Goal: Subscribe to service/newsletter

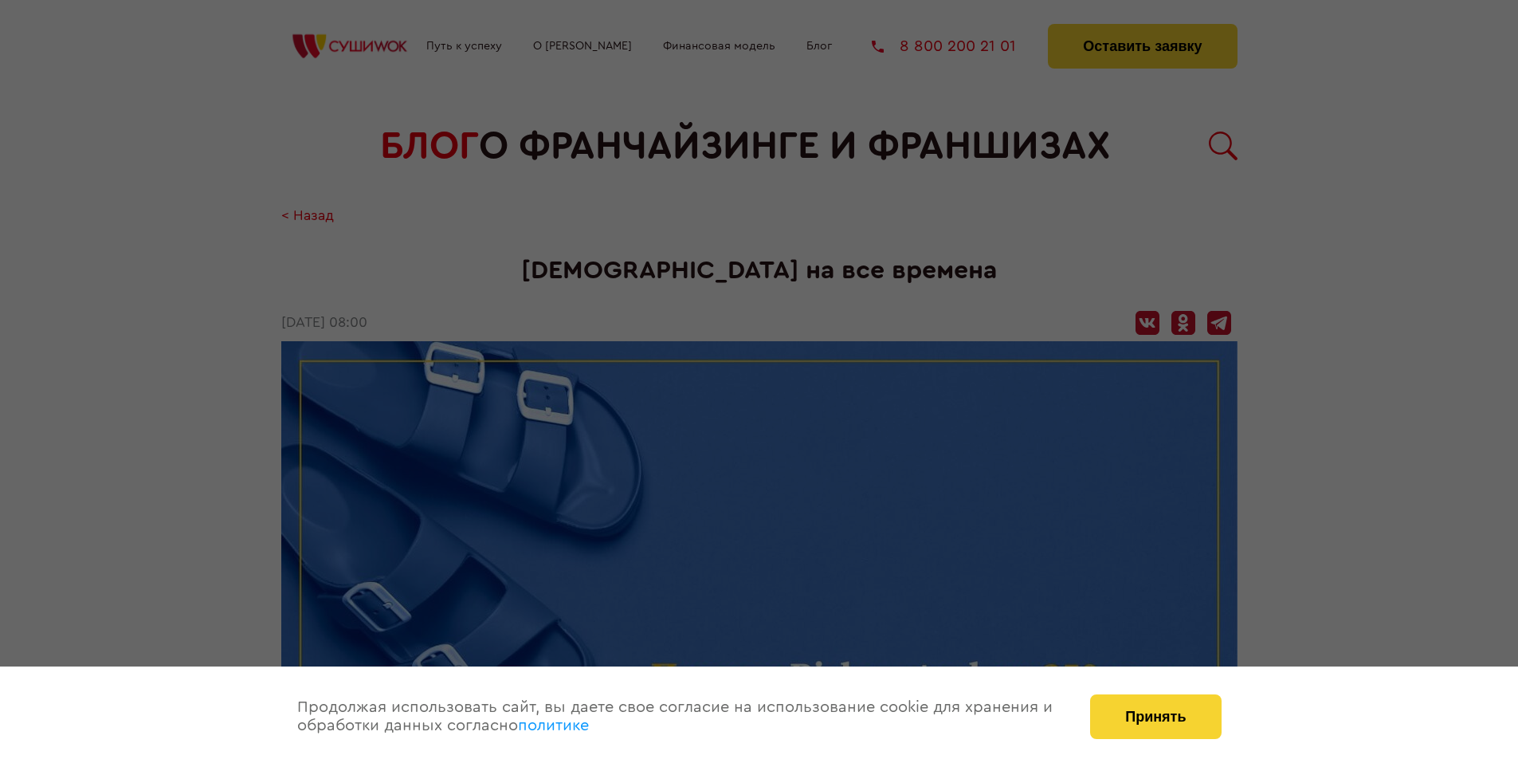
scroll to position [2507, 0]
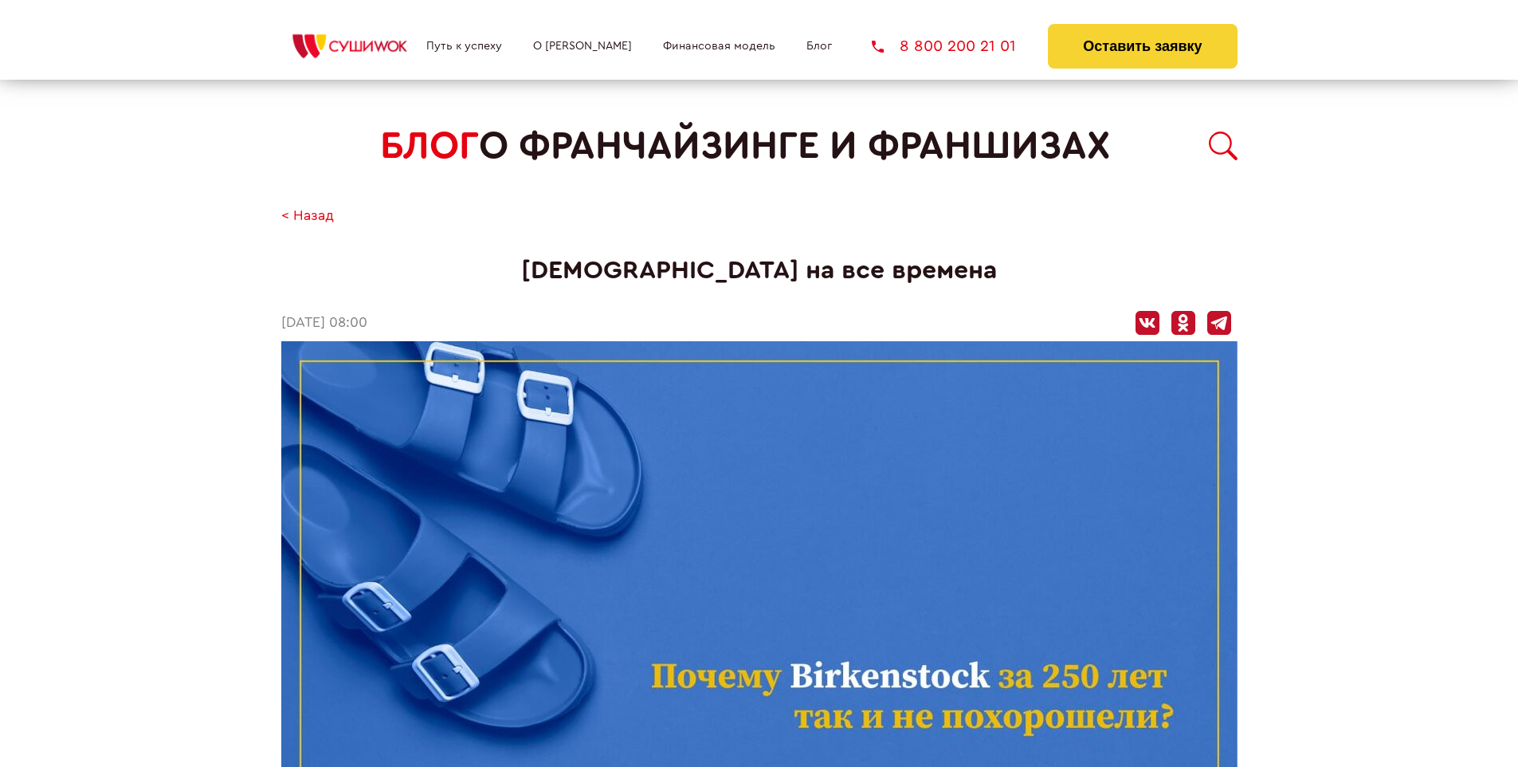
scroll to position [2507, 0]
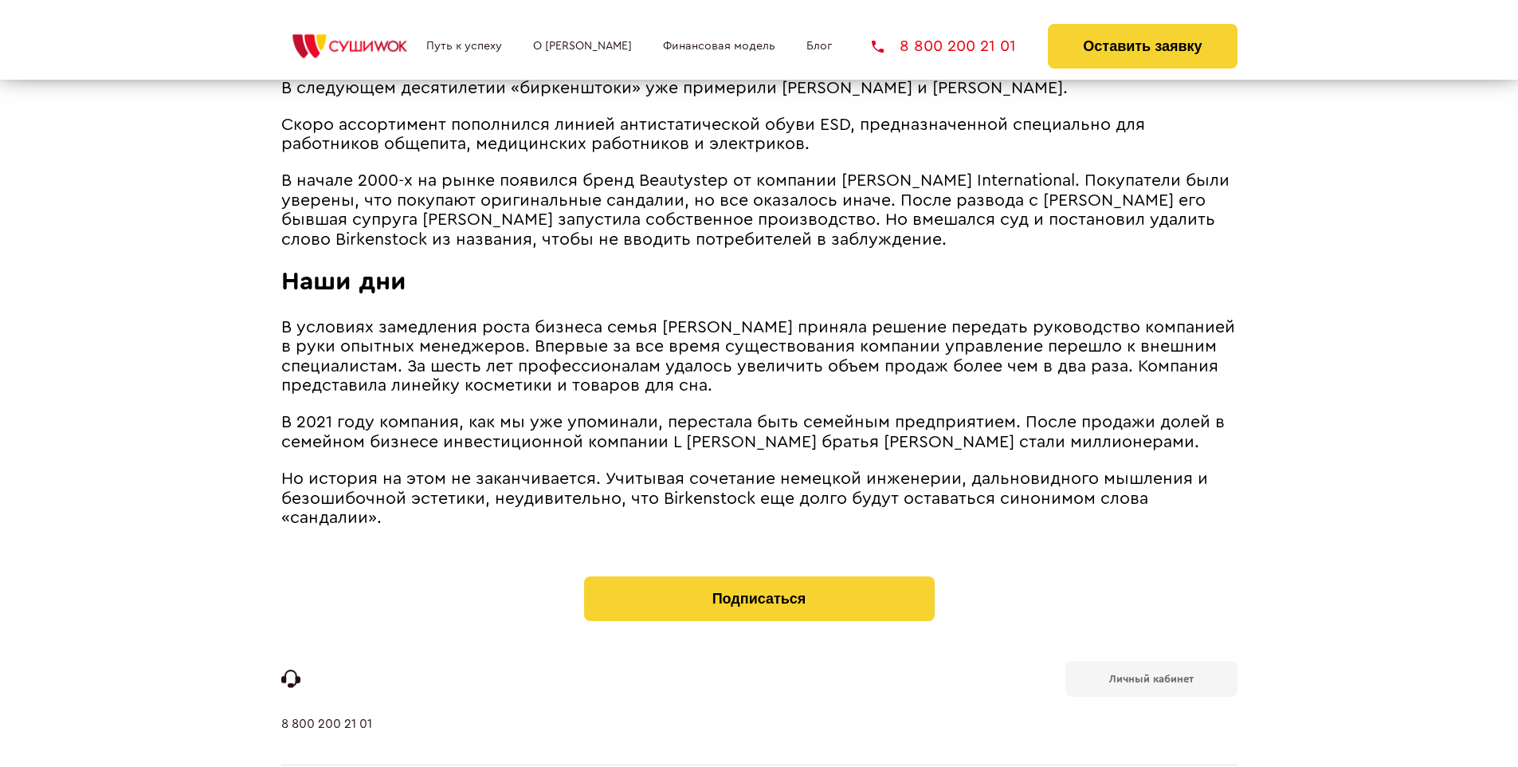
click at [1151, 673] on b "Личный кабинет" at bounding box center [1151, 678] width 84 height 10
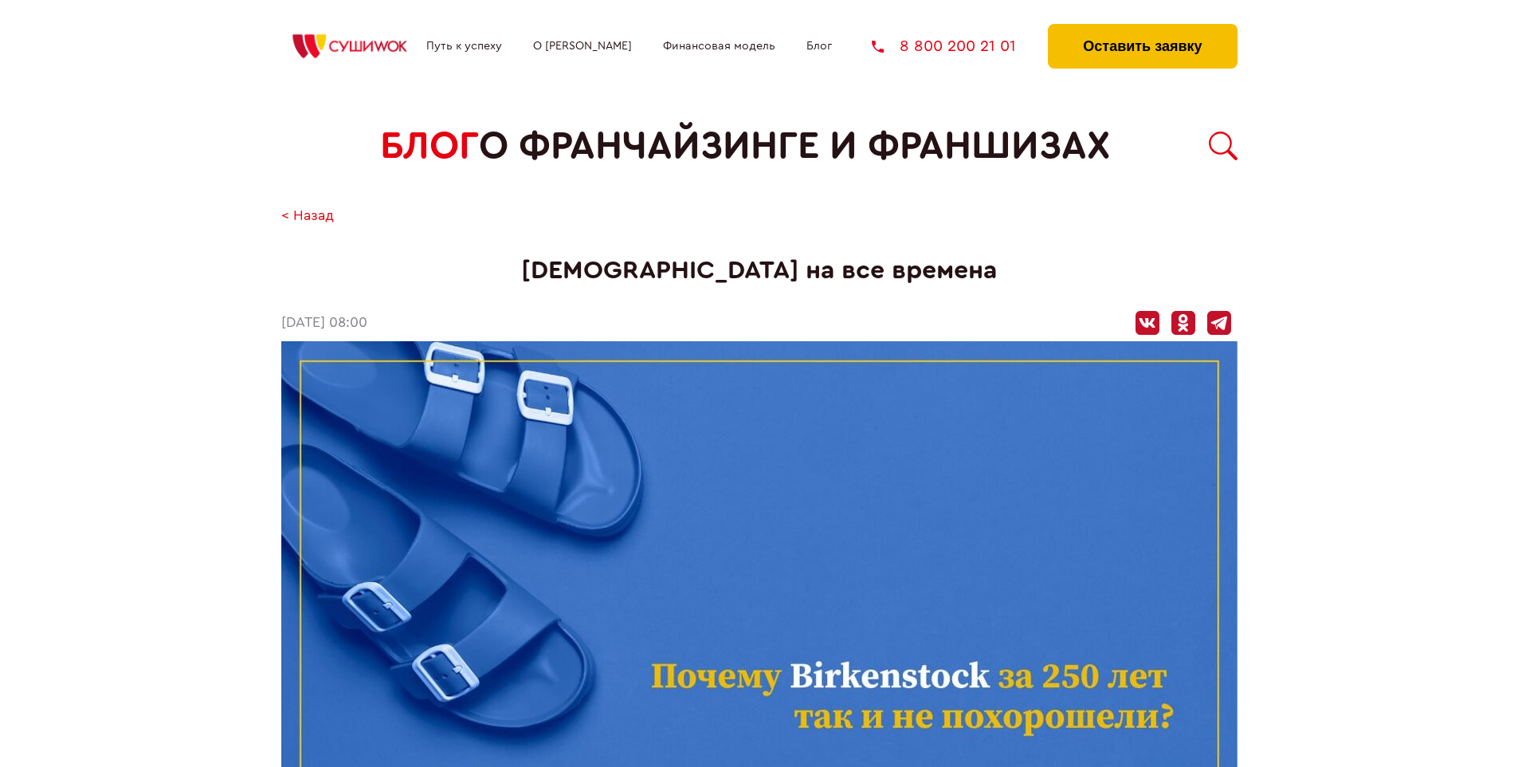
click at [1142, 28] on button "Оставить заявку" at bounding box center [1142, 46] width 189 height 45
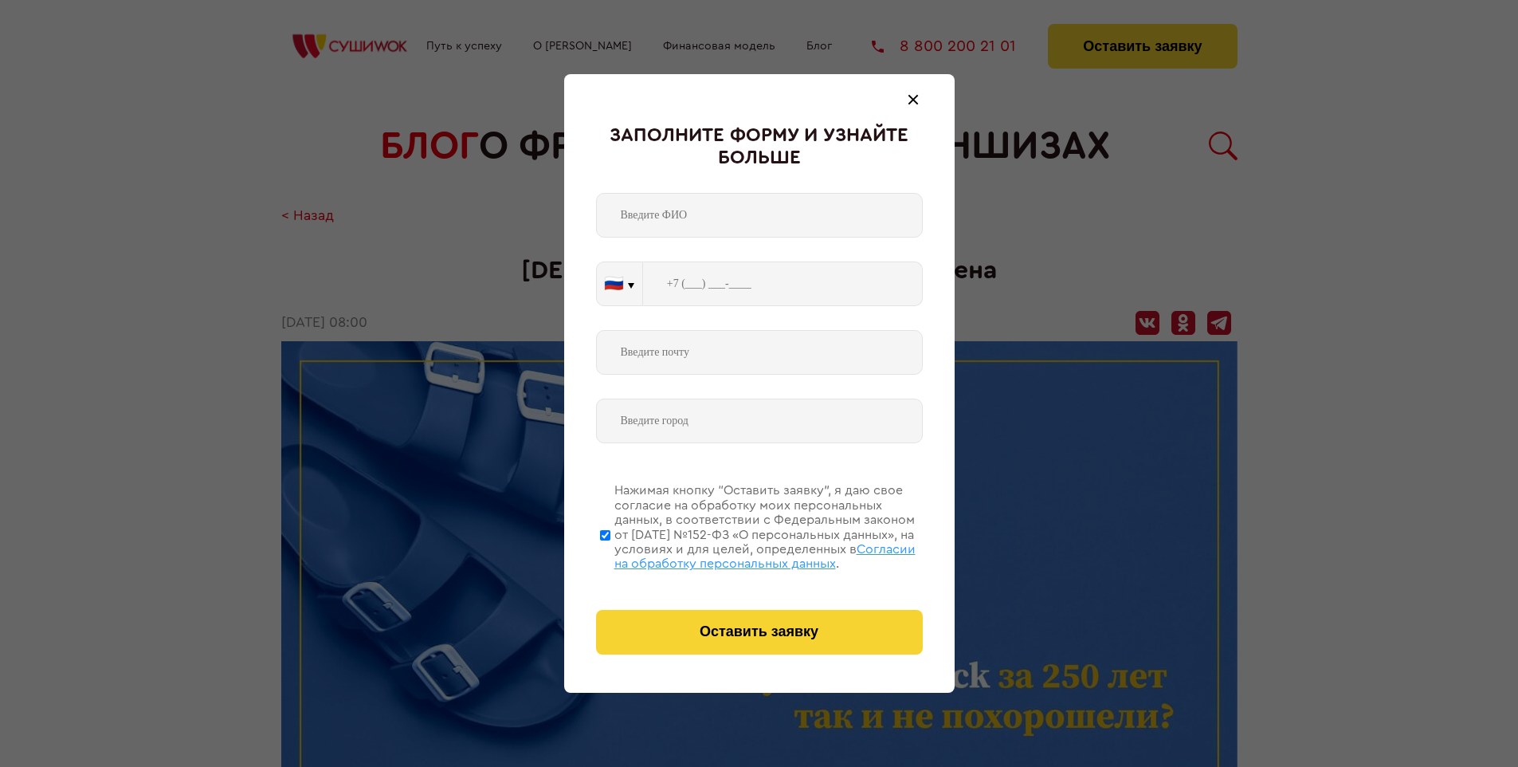
click at [739, 554] on span "Согласии на обработку персональных данных" at bounding box center [764, 556] width 301 height 27
click at [610, 554] on input "Нажимая кнопку “Оставить заявку”, я даю свое согласие на обработку моих персона…" at bounding box center [605, 534] width 10 height 127
checkbox input "false"
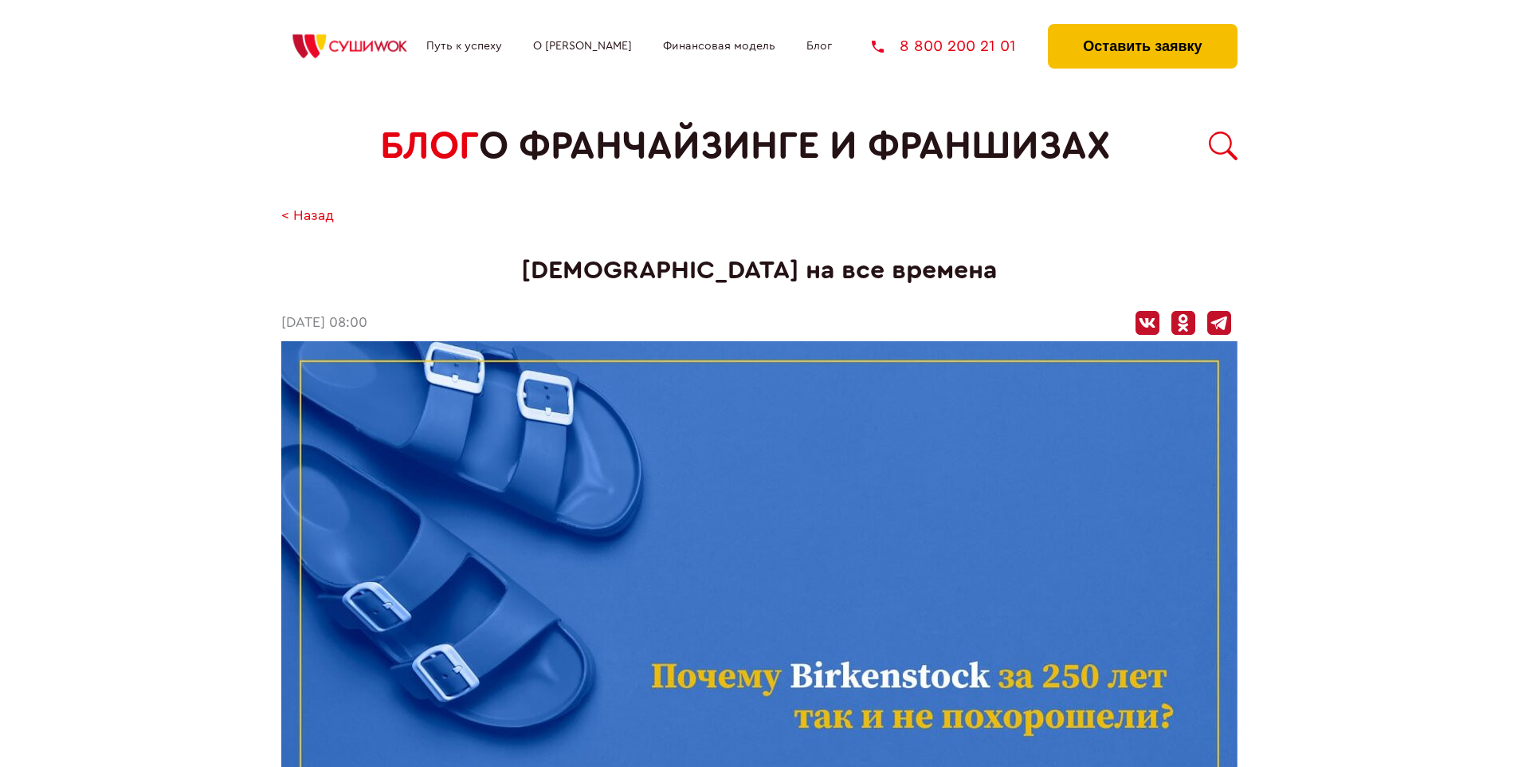
click at [1142, 28] on button "Оставить заявку" at bounding box center [1142, 46] width 189 height 45
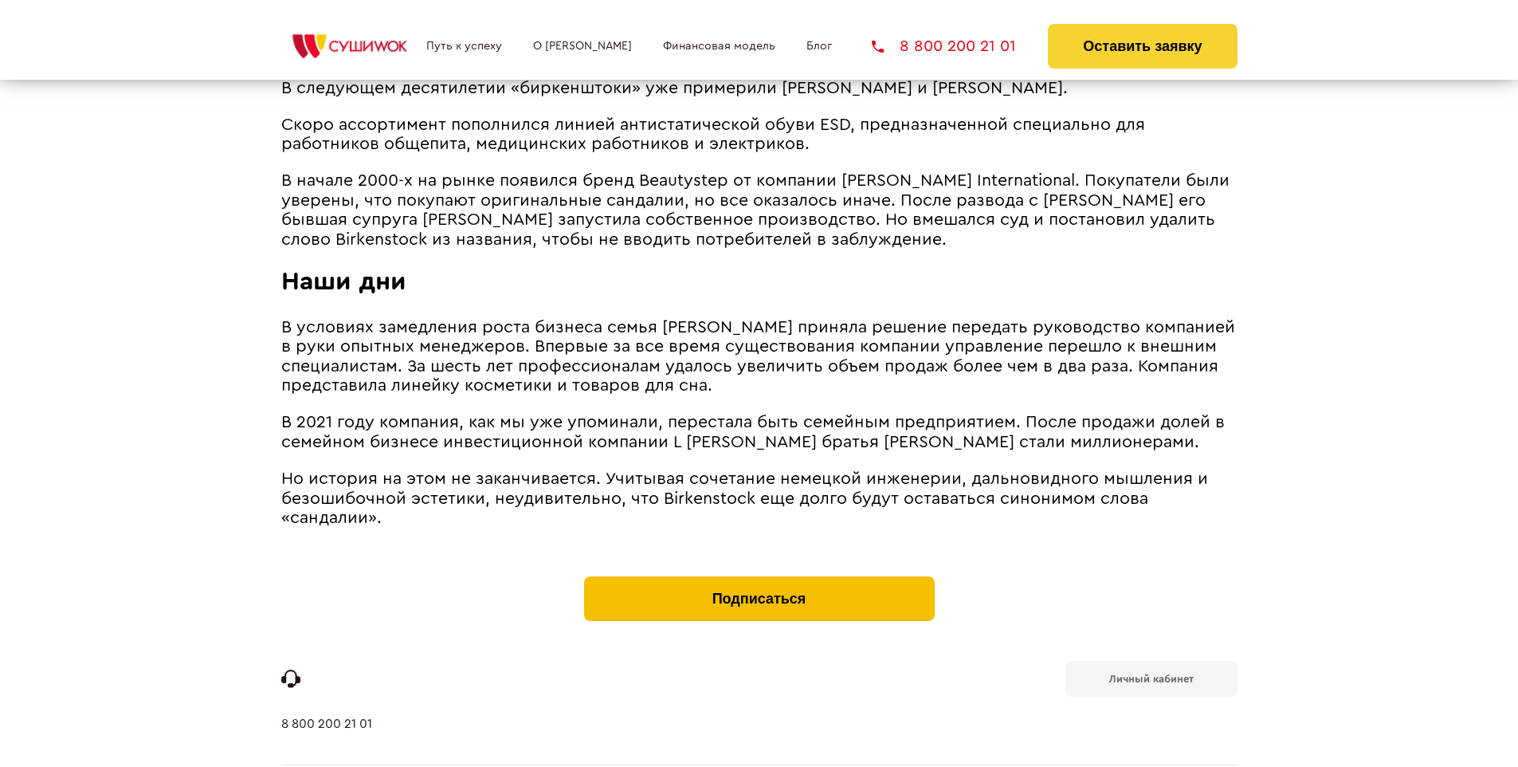
click at [759, 576] on button "Подписаться" at bounding box center [759, 598] width 351 height 45
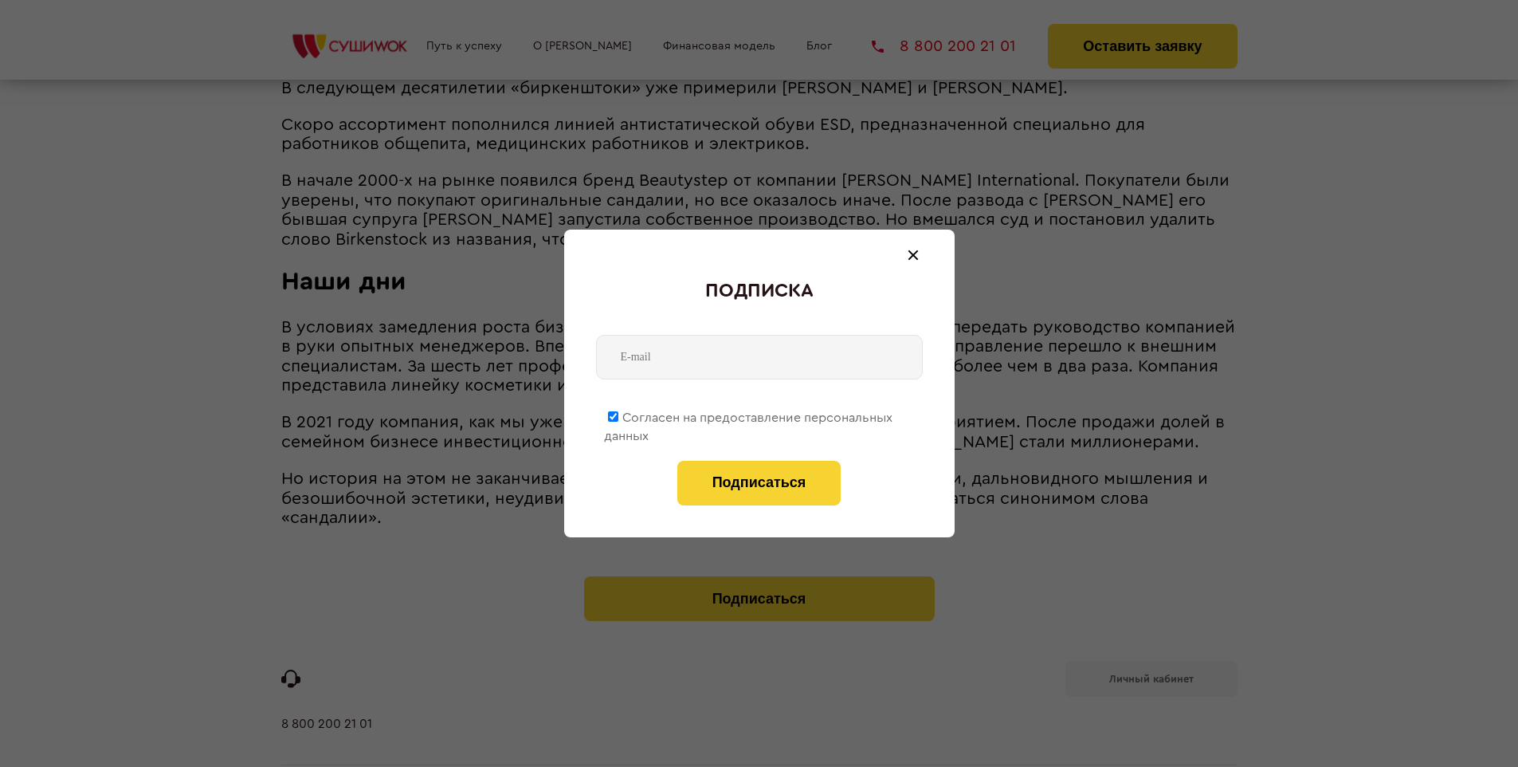
click at [749, 414] on span "Согласен на предоставление персональных данных" at bounding box center [748, 426] width 288 height 31
click at [618, 414] on input "Согласен на предоставление персональных данных" at bounding box center [613, 416] width 10 height 10
checkbox input "false"
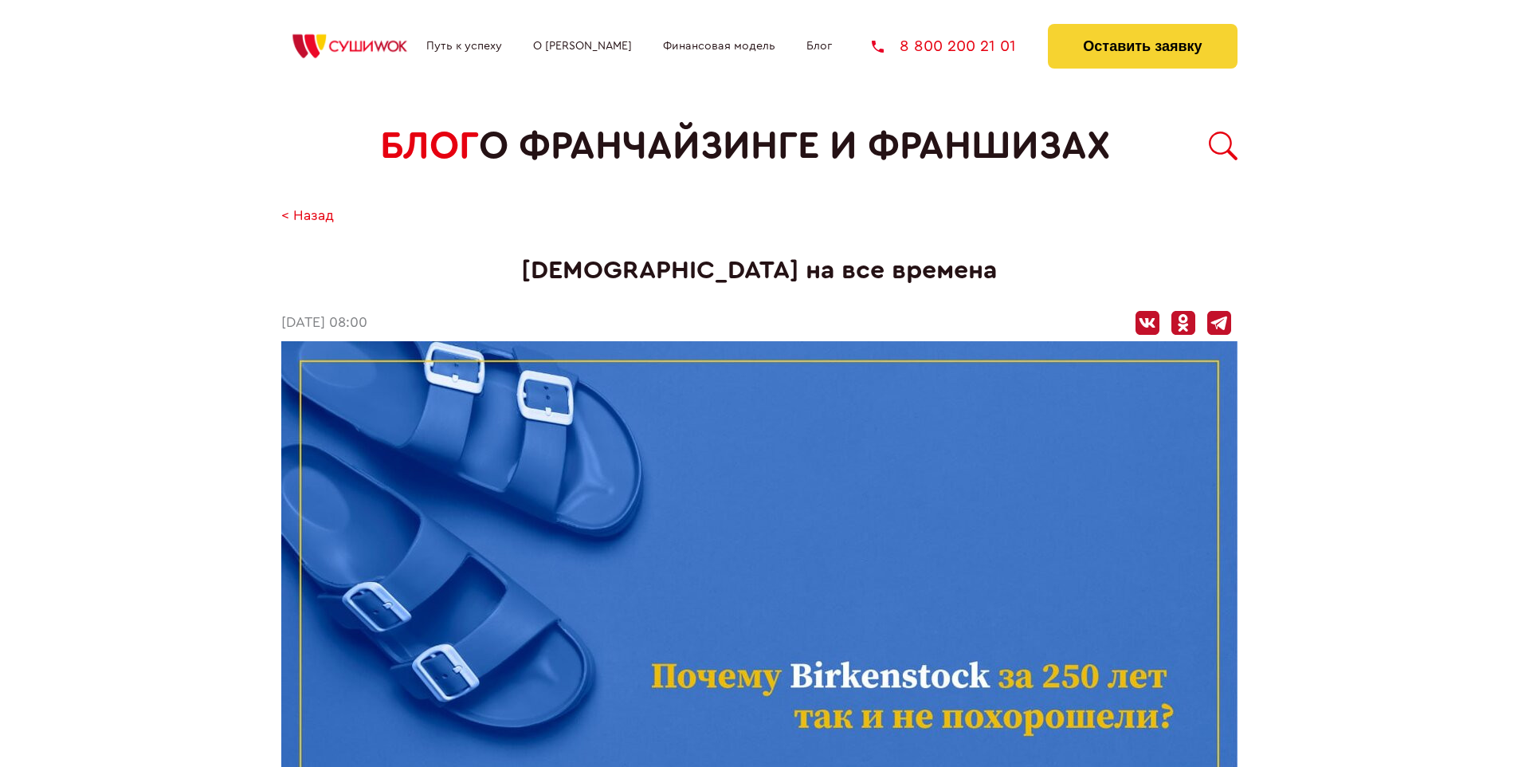
scroll to position [2507, 0]
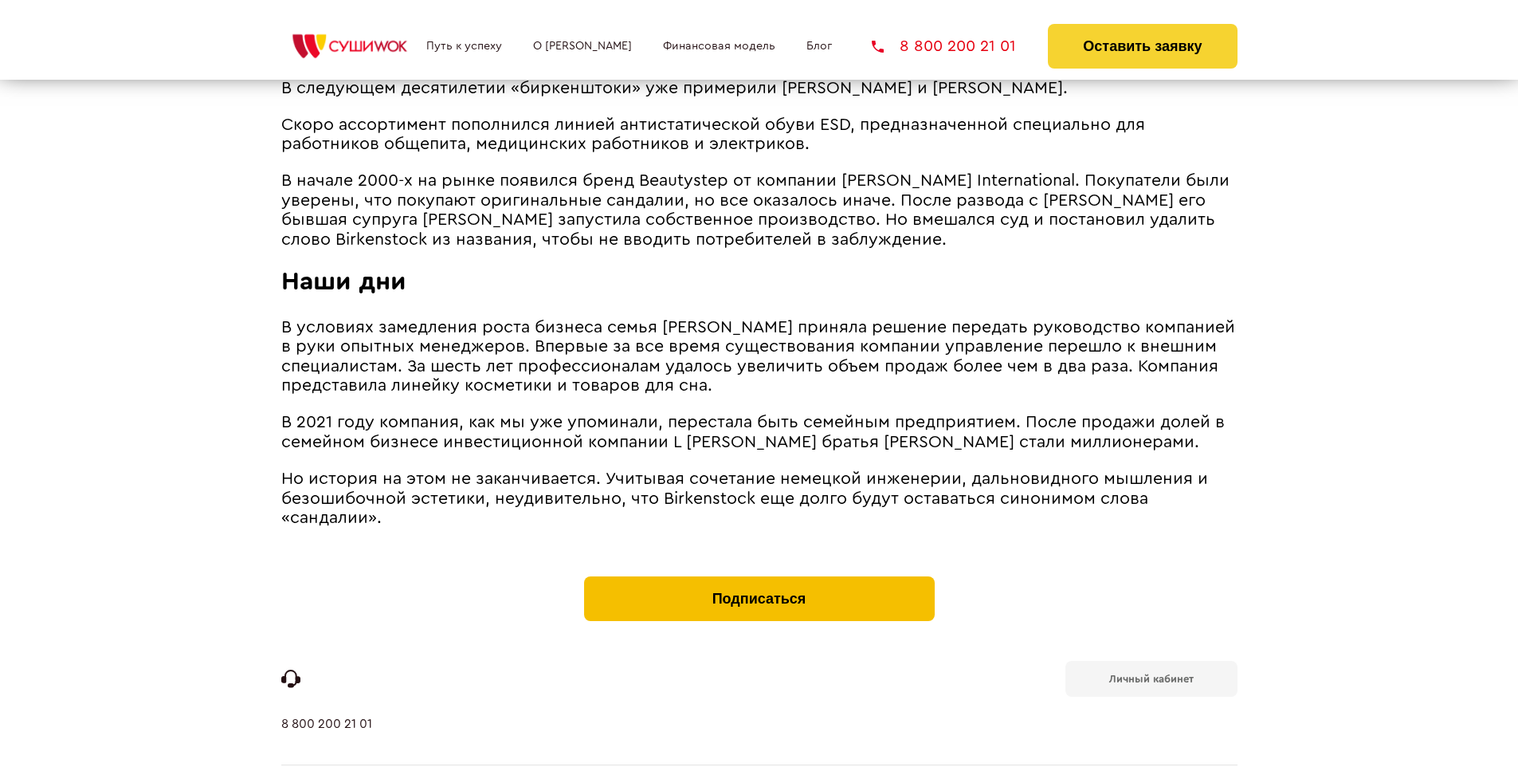
click at [759, 576] on button "Подписаться" at bounding box center [759, 598] width 351 height 45
